Goal: Check status: Check status

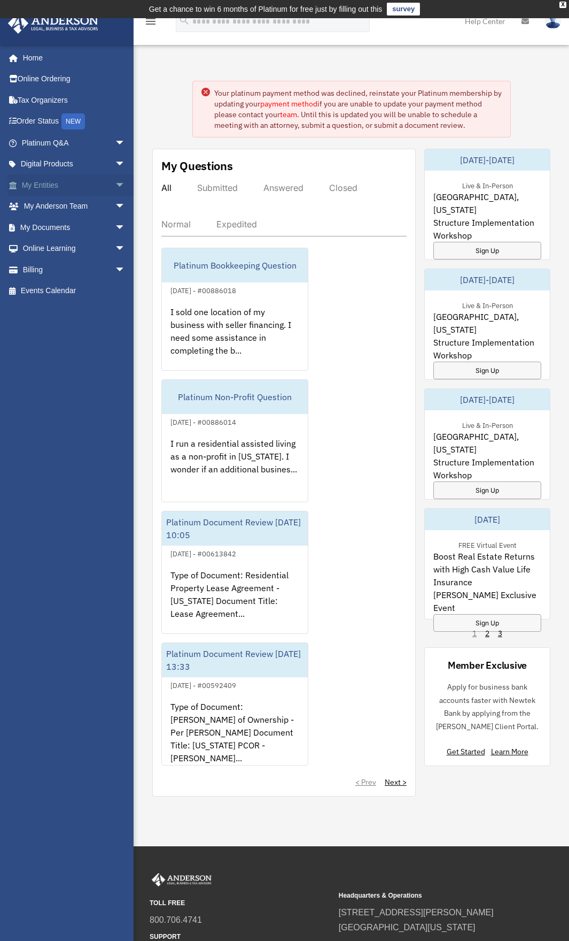
click at [29, 187] on link "My Entities arrow_drop_down" at bounding box center [74, 184] width 134 height 21
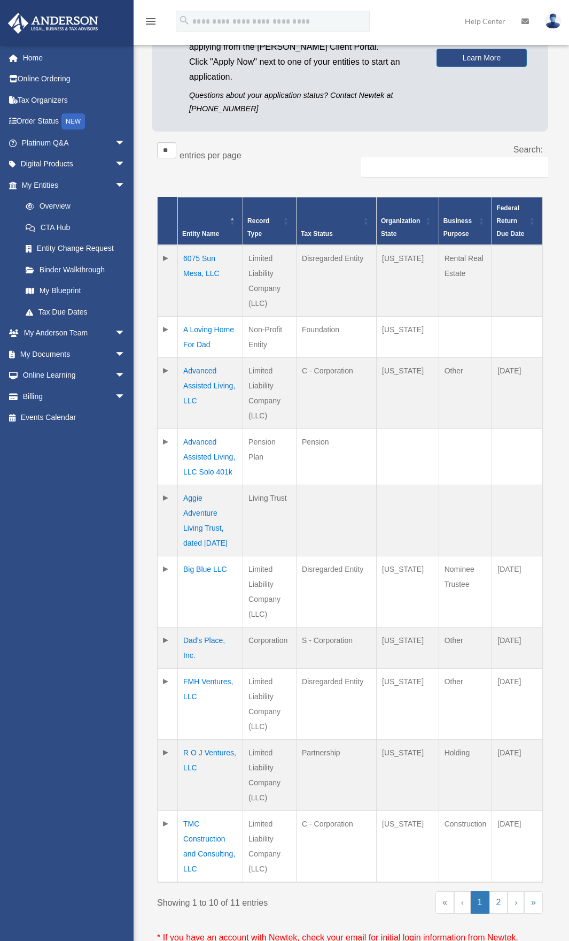
scroll to position [143, 0]
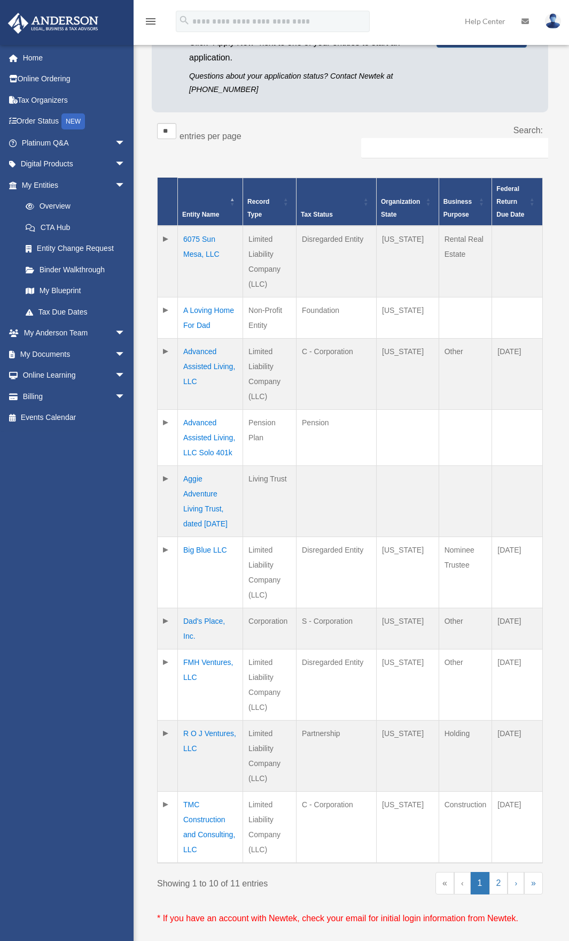
click at [224, 752] on td "R O J Ventures, LLC" at bounding box center [210, 755] width 65 height 71
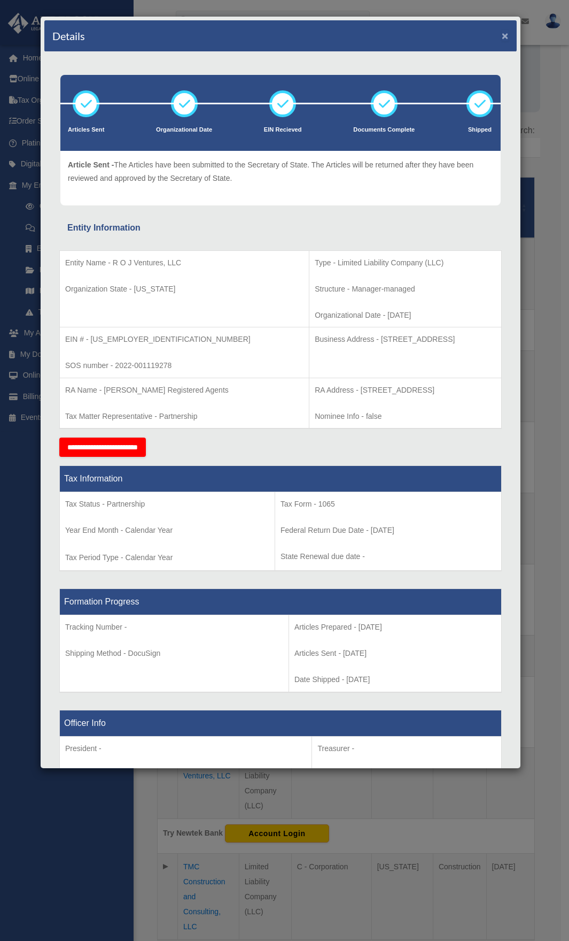
drag, startPoint x: 498, startPoint y: 38, endPoint x: 474, endPoint y: 90, distance: 57.2
click at [502, 38] on button "×" at bounding box center [505, 35] width 7 height 11
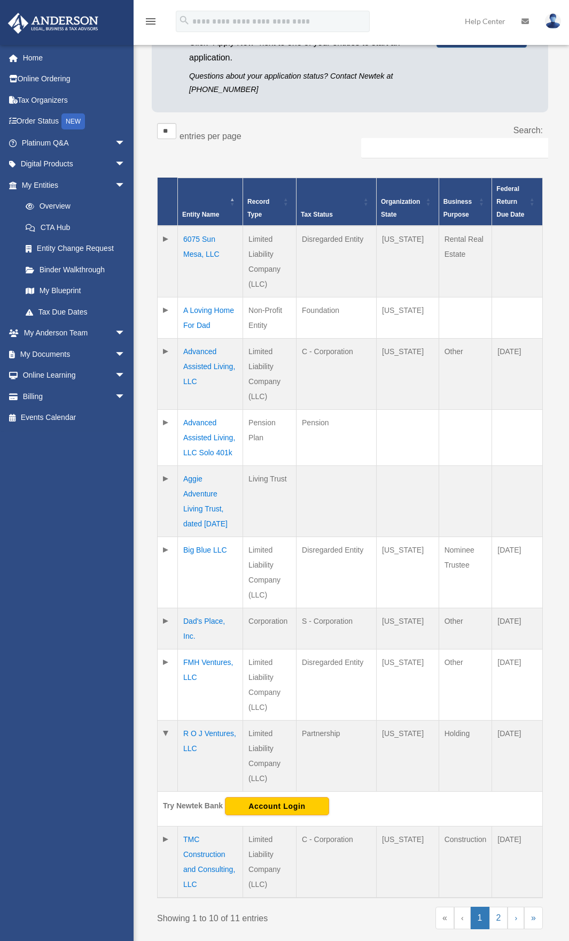
click at [208, 312] on td "A Loving Home For Dad" at bounding box center [210, 317] width 65 height 41
